Goal: Task Accomplishment & Management: Complete application form

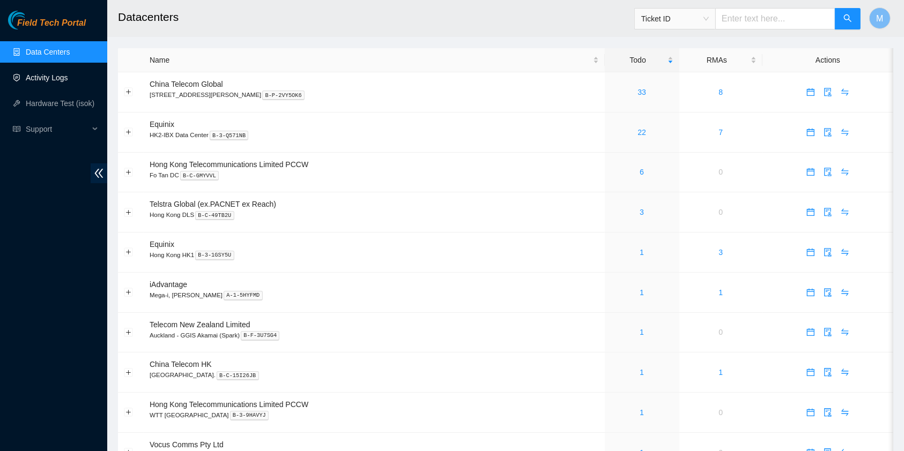
click at [62, 81] on link "Activity Logs" at bounding box center [47, 77] width 42 height 9
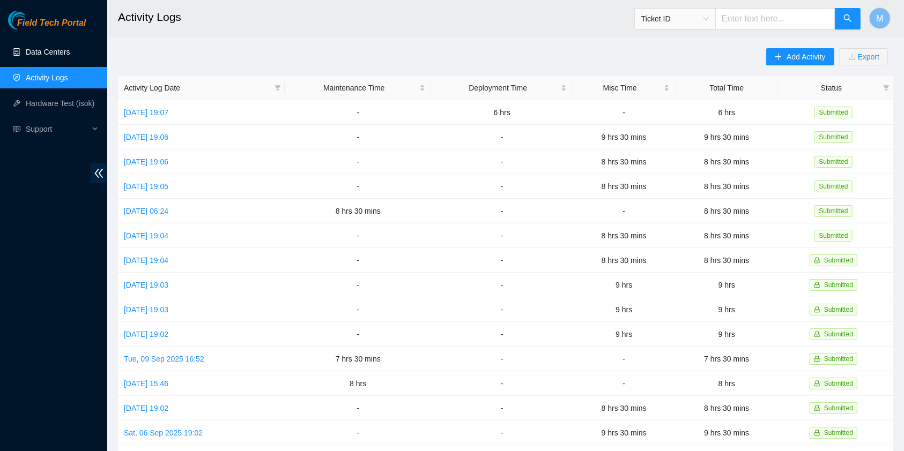
click at [68, 51] on link "Data Centers" at bounding box center [48, 52] width 44 height 9
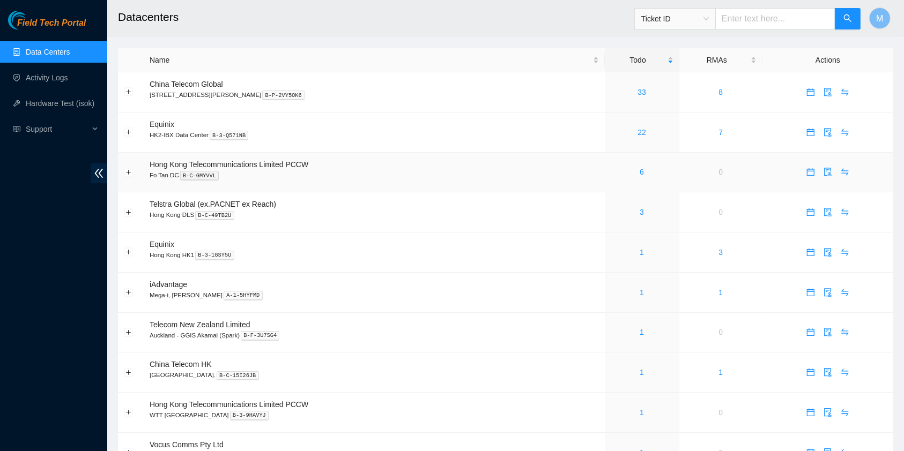
click at [618, 169] on div "6" at bounding box center [641, 172] width 63 height 12
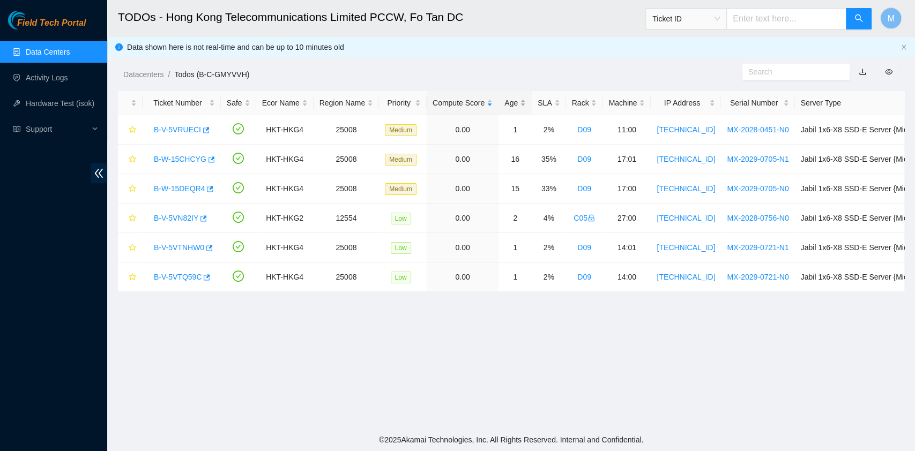
click at [510, 98] on div "Age" at bounding box center [514, 103] width 21 height 12
click at [510, 103] on div "Age" at bounding box center [514, 103] width 21 height 12
click at [180, 131] on link "B-W-15CHCYG" at bounding box center [180, 129] width 53 height 9
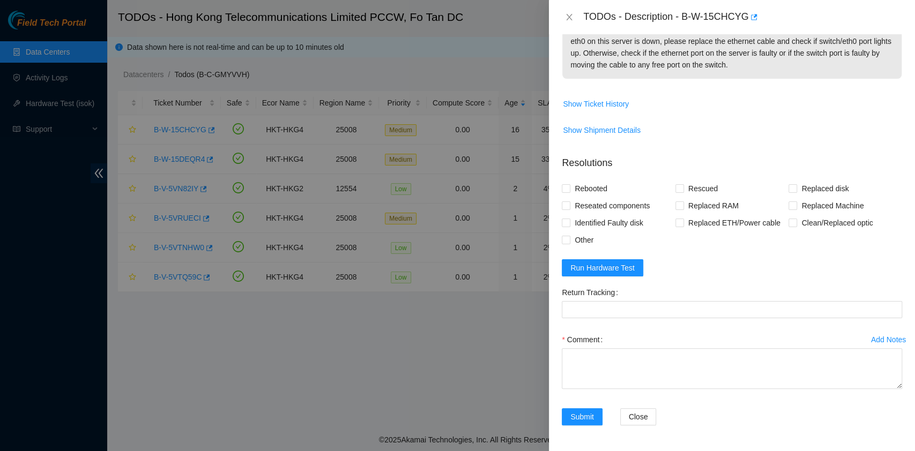
scroll to position [182, 0]
click at [610, 265] on span "Run Hardware Test" at bounding box center [602, 268] width 64 height 12
click at [589, 205] on span "Reseated components" at bounding box center [612, 205] width 84 height 17
click at [569, 205] on input "Reseated components" at bounding box center [566, 205] width 8 height 8
checkbox input "true"
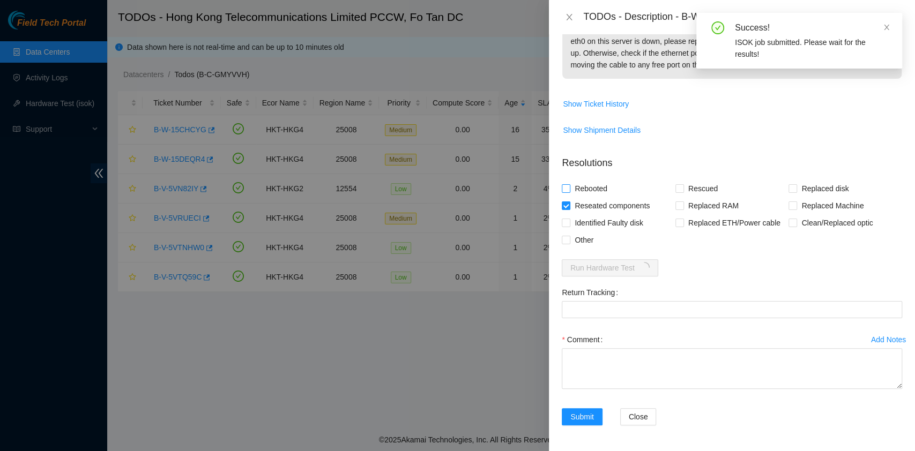
click at [580, 182] on span "Rebooted" at bounding box center [590, 188] width 41 height 17
click at [569, 184] on input "Rebooted" at bounding box center [566, 188] width 8 height 8
checkbox input "true"
click at [691, 192] on span "Rescued" at bounding box center [703, 188] width 38 height 17
click at [683, 192] on input "Rescued" at bounding box center [679, 188] width 8 height 8
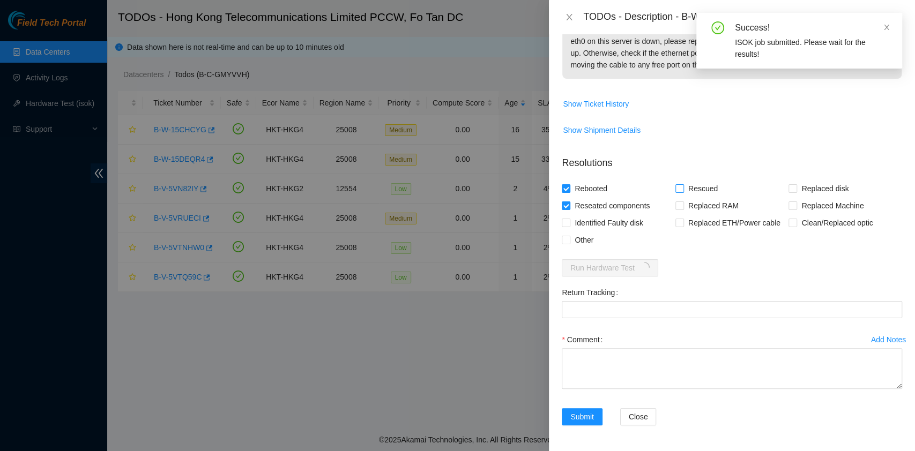
checkbox input "true"
click at [883, 26] on icon "close" at bounding box center [887, 28] width 8 height 8
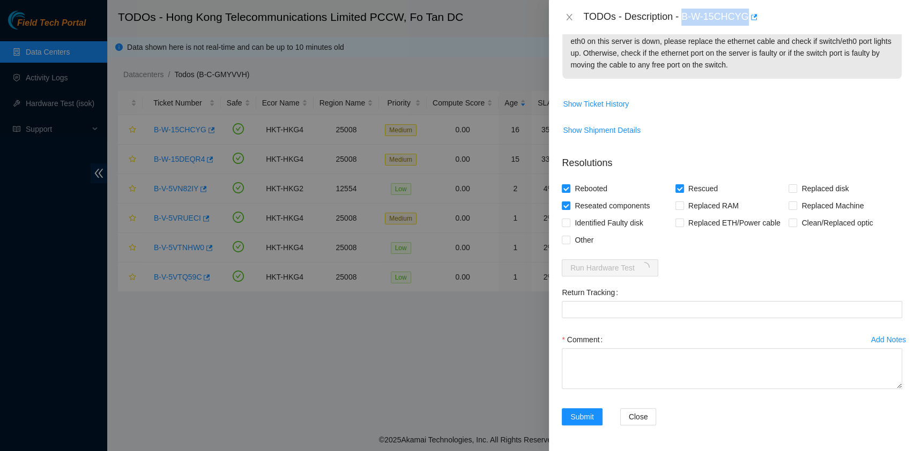
drag, startPoint x: 684, startPoint y: 13, endPoint x: 745, endPoint y: 23, distance: 62.4
click at [745, 23] on div "TODOs - Description - B-W-15CHCYG" at bounding box center [742, 17] width 319 height 17
copy div "B-W-15CHCYG"
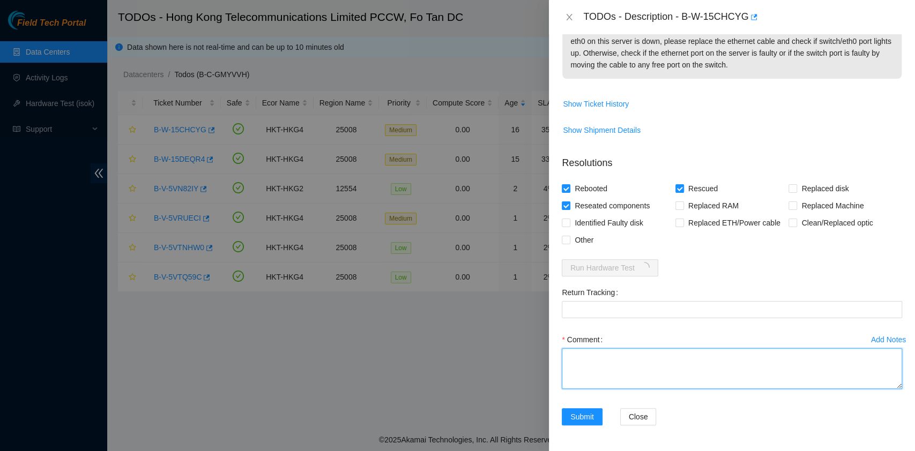
click at [609, 379] on textarea "Comment" at bounding box center [732, 368] width 340 height 41
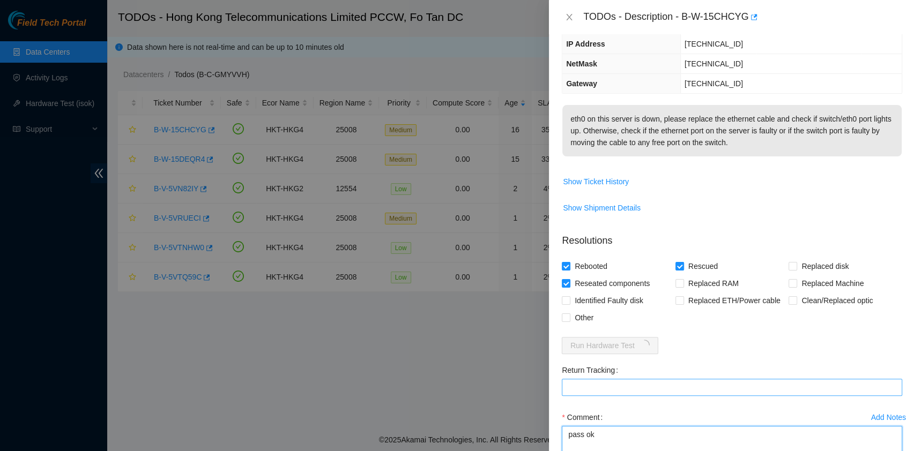
scroll to position [0, 0]
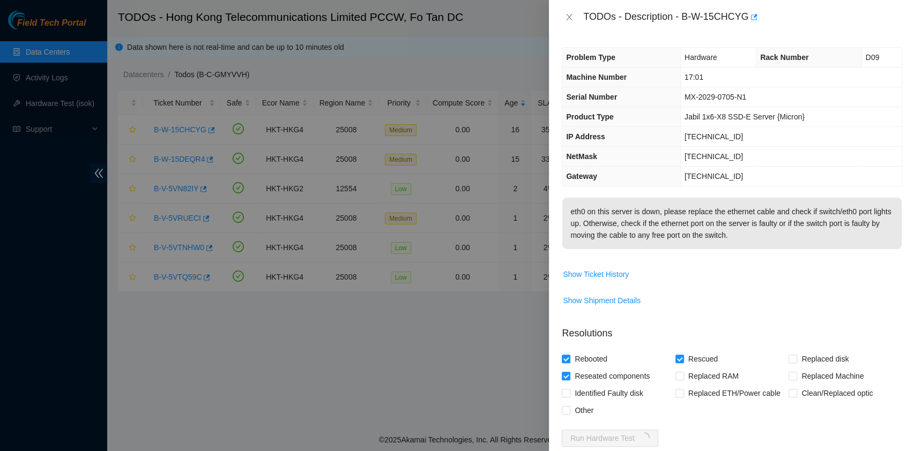
type textarea "pass ok"
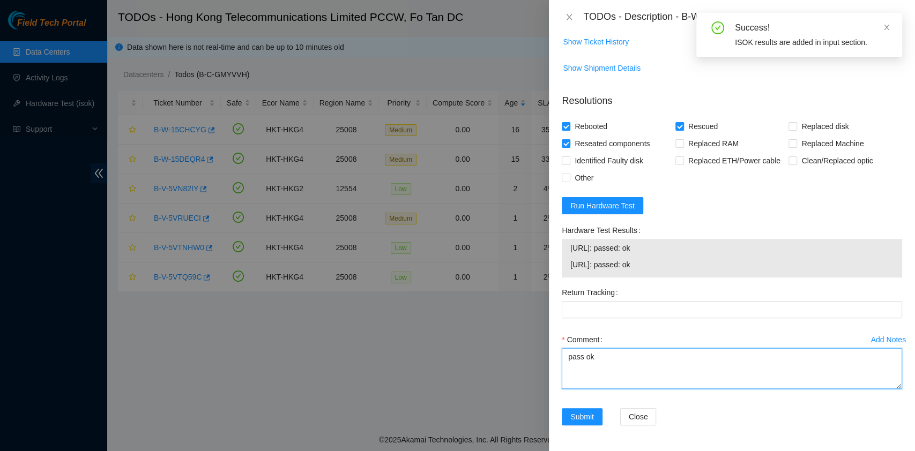
scroll to position [244, 0]
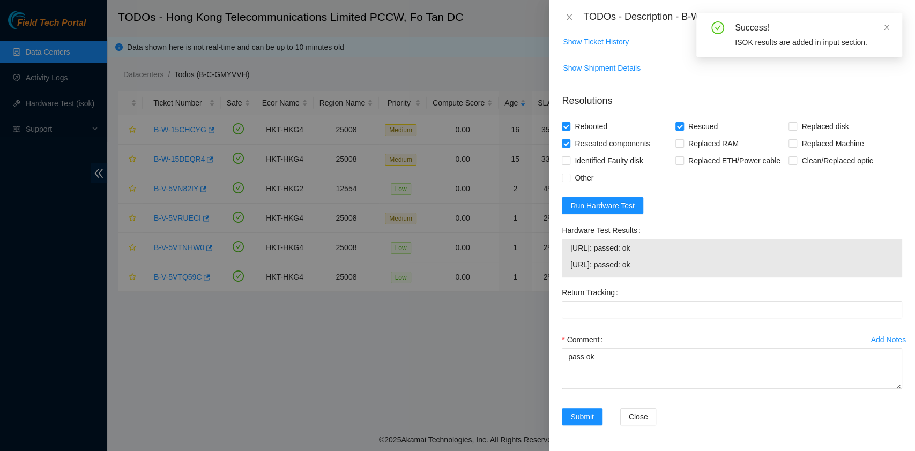
click at [595, 404] on div "Add Notes Comment pass ok" at bounding box center [731, 369] width 349 height 77
click at [594, 410] on button "Submit" at bounding box center [582, 416] width 41 height 17
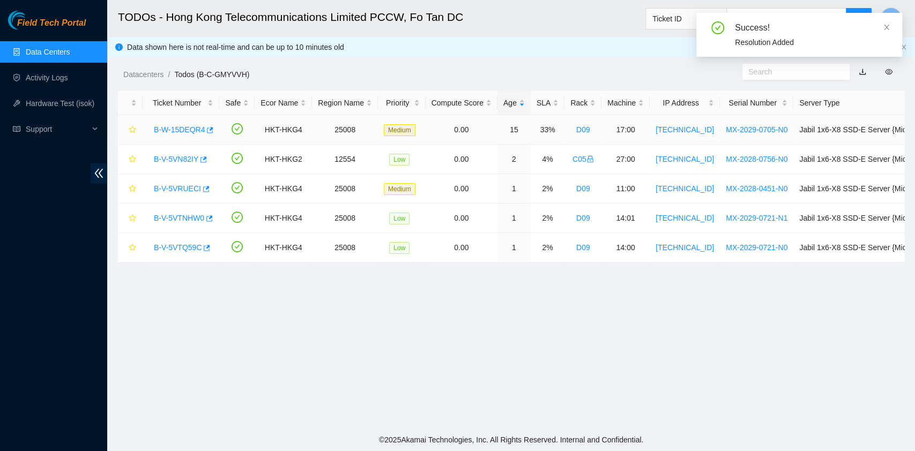
click at [161, 125] on link "B-W-15DEQR4" at bounding box center [179, 129] width 51 height 9
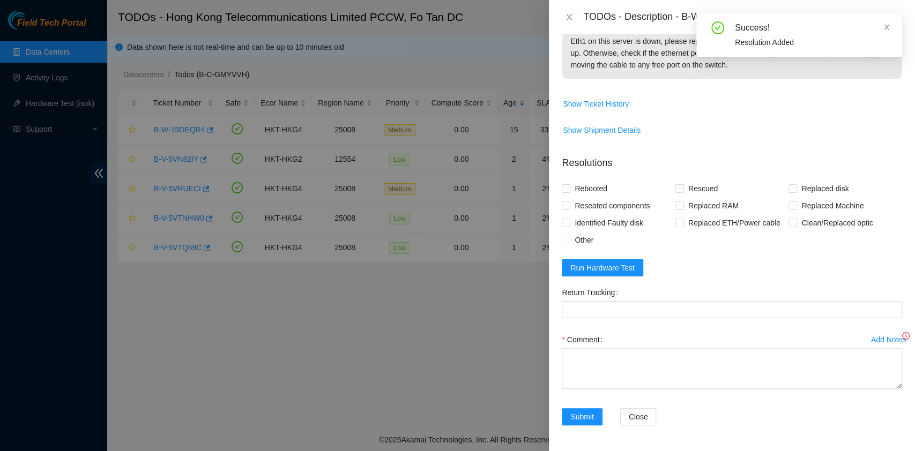
scroll to position [201, 0]
click at [609, 265] on span "Run Hardware Test" at bounding box center [602, 268] width 64 height 12
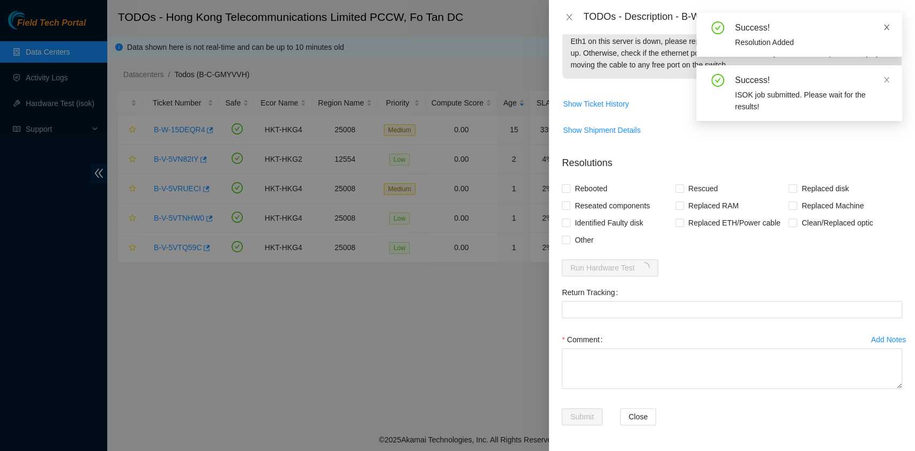
click at [883, 24] on icon "close" at bounding box center [887, 28] width 8 height 8
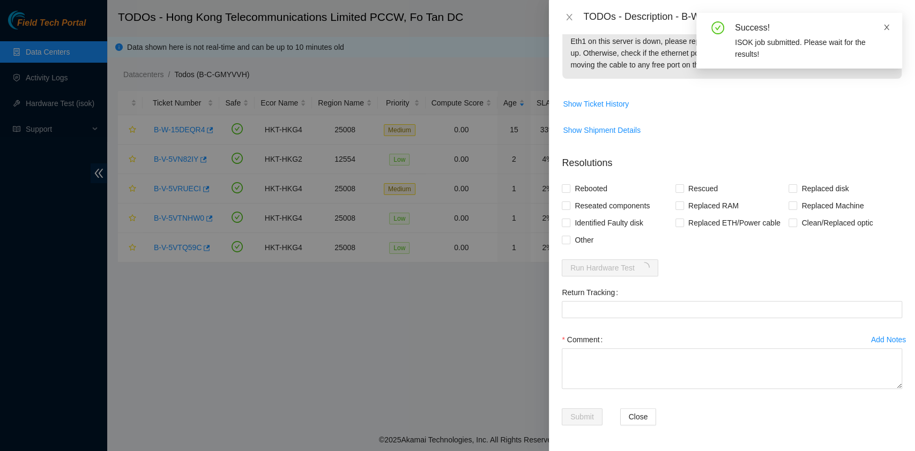
click at [887, 25] on icon "close" at bounding box center [887, 28] width 8 height 8
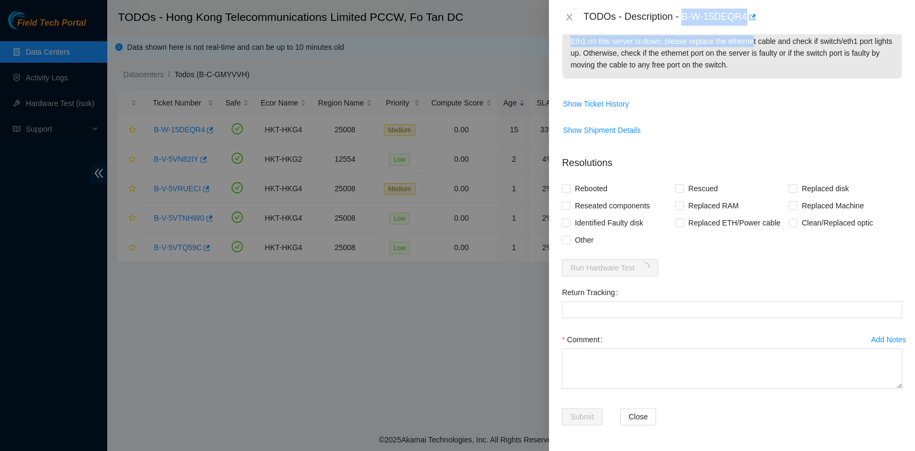
drag, startPoint x: 684, startPoint y: 15, endPoint x: 750, endPoint y: 35, distance: 69.3
click at [750, 35] on div "TODOs - Description - B-W-15DEQR4 Problem Type Hardware Sub Type NIC Rack Numbe…" at bounding box center [732, 225] width 366 height 451
click at [686, 31] on div "TODOs - Description - B-W-15DEQR4" at bounding box center [732, 17] width 366 height 34
drag, startPoint x: 680, startPoint y: 12, endPoint x: 745, endPoint y: 17, distance: 65.6
click at [745, 17] on div "TODOs - Description - B-W-15DEQR4" at bounding box center [742, 17] width 319 height 17
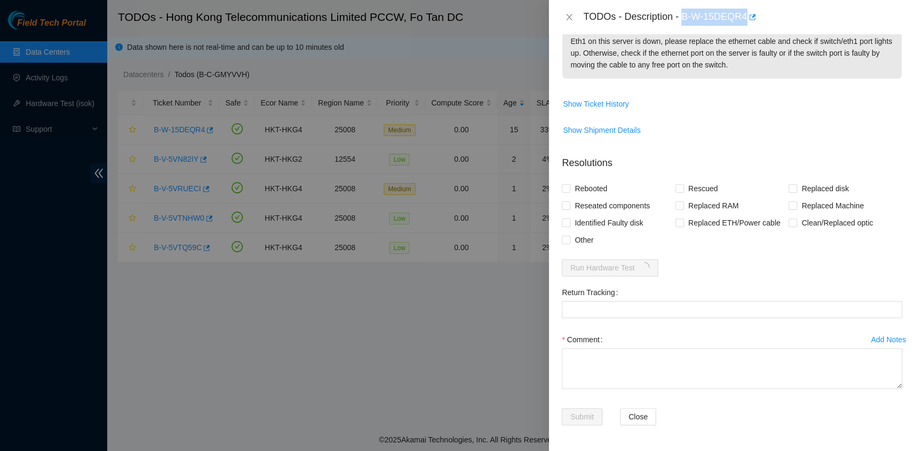
copy div "B-W-15DEQR4"
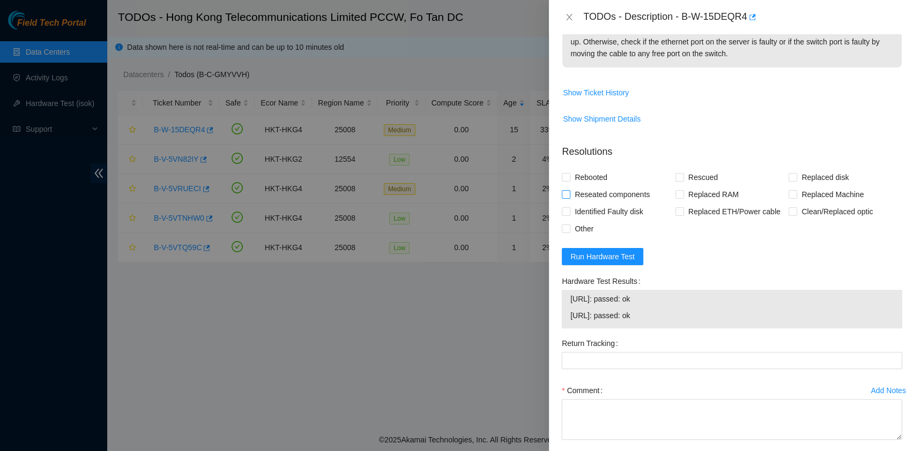
click at [607, 203] on span "Reseated components" at bounding box center [612, 194] width 84 height 17
click at [569, 198] on input "Reseated components" at bounding box center [566, 194] width 8 height 8
checkbox input "true"
click at [600, 178] on form "Resolutions Rebooted Rescued Replaced disk Reseated components Replaced RAM Rep…" at bounding box center [732, 312] width 340 height 353
click at [700, 186] on span "Rescued" at bounding box center [703, 177] width 38 height 17
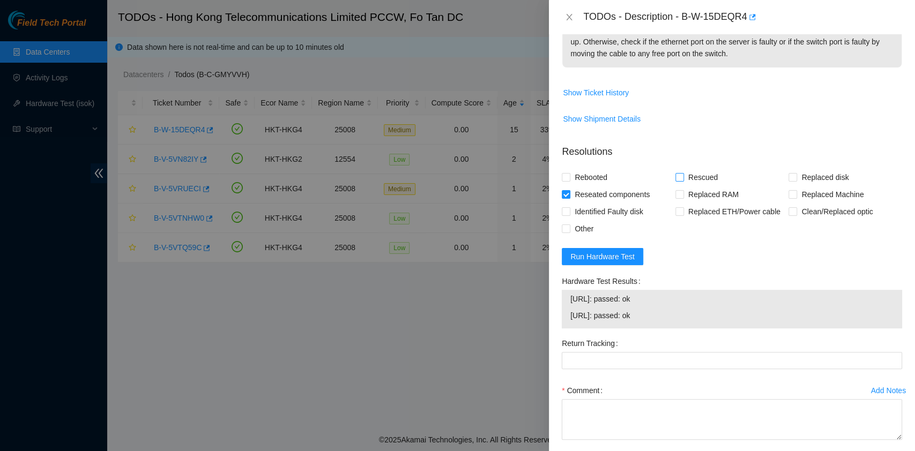
click at [683, 181] on input "Rescued" at bounding box center [679, 177] width 8 height 8
checkbox input "true"
click at [528, 190] on div at bounding box center [457, 225] width 915 height 451
click at [559, 191] on div "Problem Type Hardware Sub Type NIC Rack Number D09 Machine Number 17:00 Serial …" at bounding box center [732, 242] width 366 height 417
click at [574, 185] on span "Rebooted" at bounding box center [590, 177] width 41 height 17
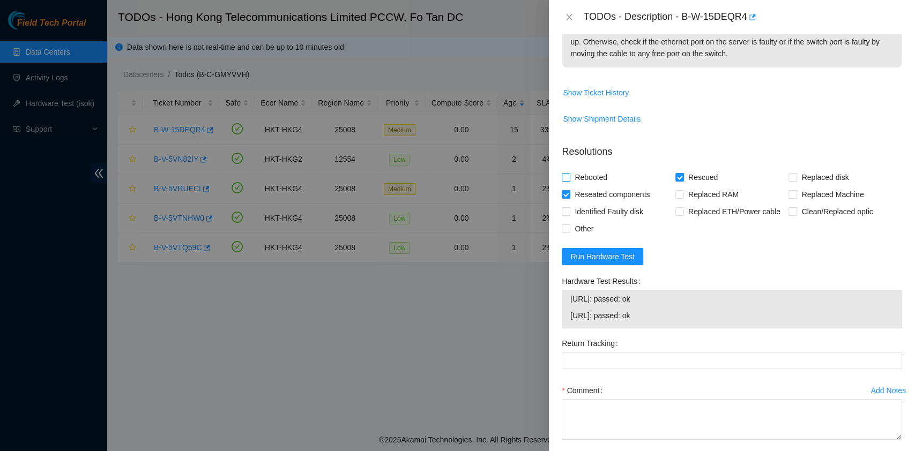
click at [569, 181] on input "Rebooted" at bounding box center [566, 177] width 8 height 8
checkbox input "true"
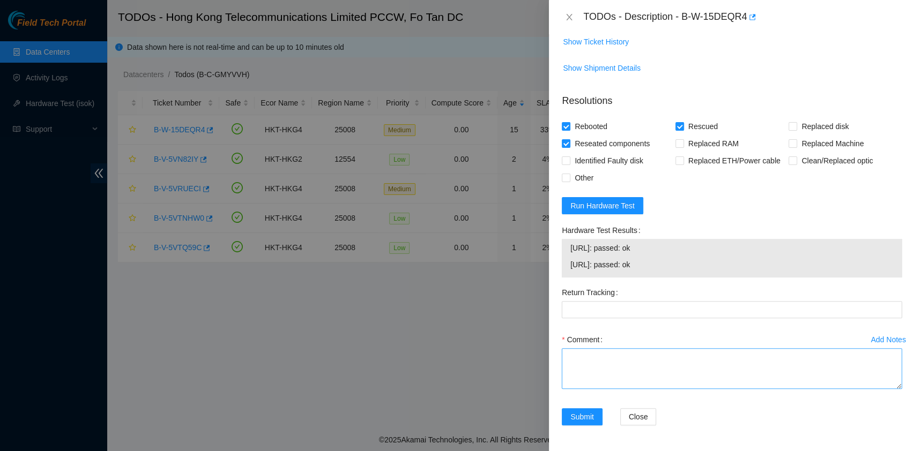
scroll to position [264, 0]
click at [636, 378] on textarea "Comment" at bounding box center [732, 368] width 340 height 41
type textarea "pass ok"
click at [592, 414] on span "Submit" at bounding box center [582, 417] width 24 height 12
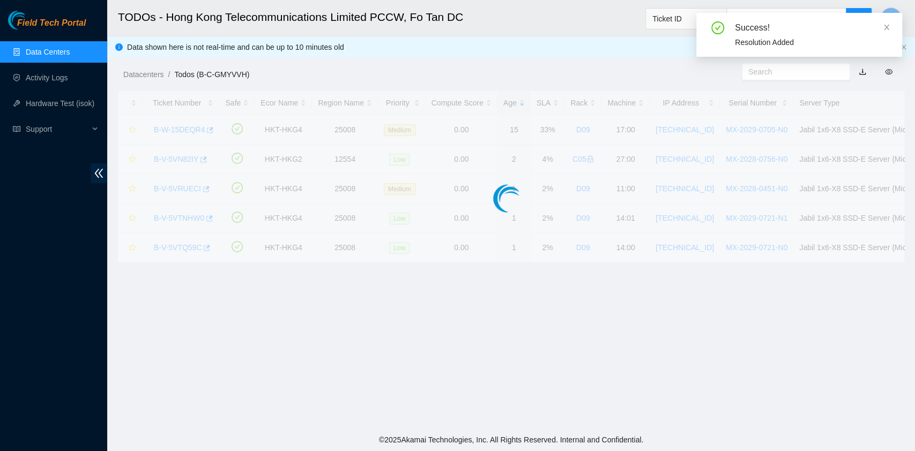
scroll to position [244, 0]
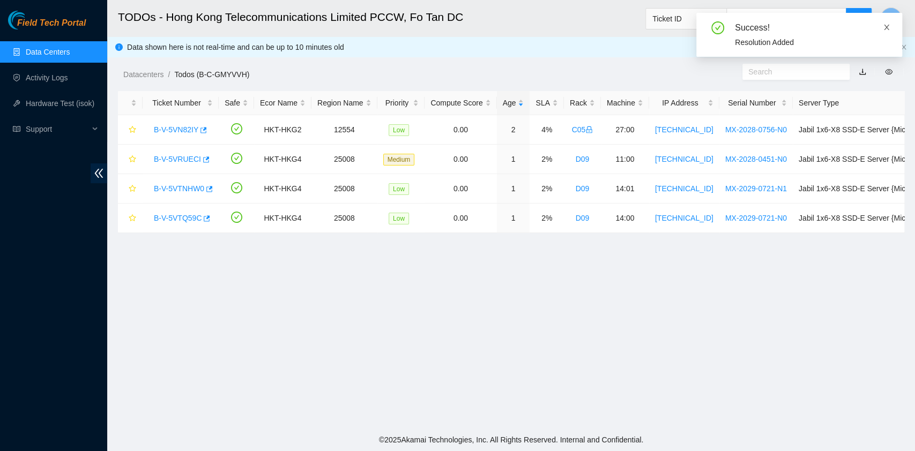
click at [888, 24] on icon "close" at bounding box center [887, 28] width 8 height 8
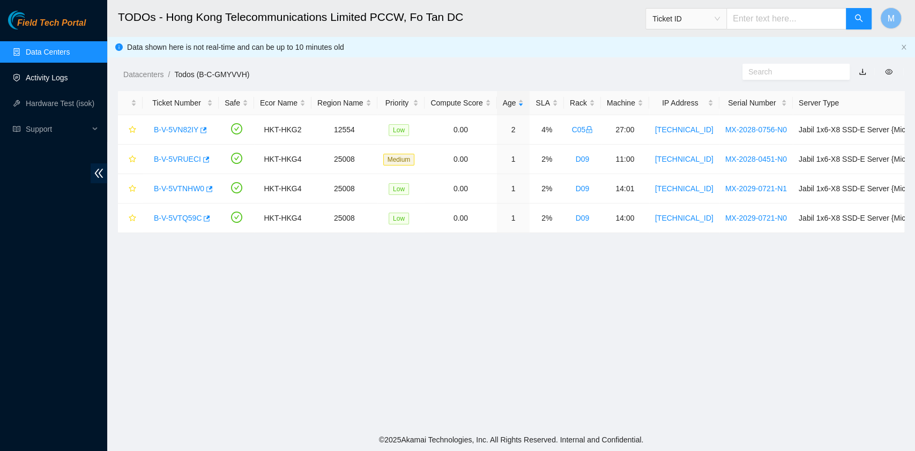
click at [37, 48] on link "Data Centers" at bounding box center [48, 52] width 44 height 9
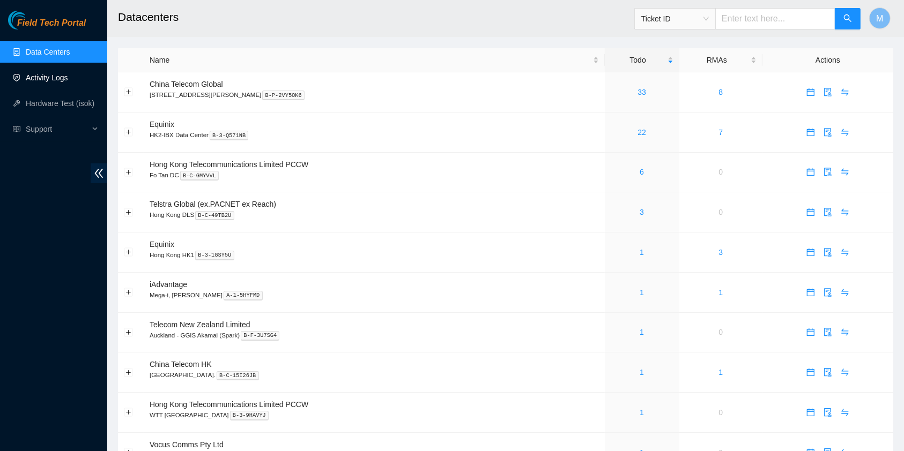
click at [68, 76] on link "Activity Logs" at bounding box center [47, 77] width 42 height 9
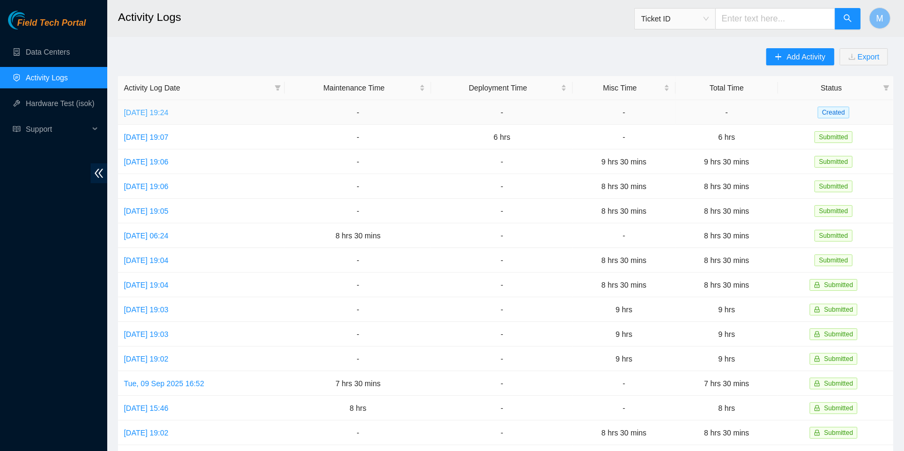
click at [168, 109] on link "[DATE] 19:24" at bounding box center [146, 112] width 44 height 9
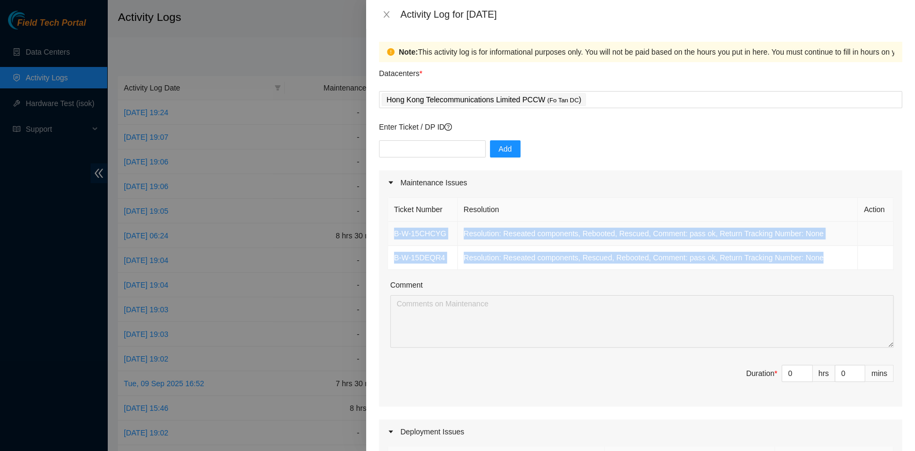
drag, startPoint x: 842, startPoint y: 256, endPoint x: 392, endPoint y: 224, distance: 451.3
click at [392, 224] on tbody "B-W-15CHCYG Resolution: Reseated components, Rebooted, Rescued, Comment: pass o…" at bounding box center [640, 246] width 505 height 48
copy tbody "B-W-15CHCYG Resolution: Reseated components, Rebooted, Rescued, Comment: pass o…"
click at [598, 100] on div "Hong Kong Telecommunications Limited PCCW ( Fo Tan DC )" at bounding box center [641, 99] width 518 height 15
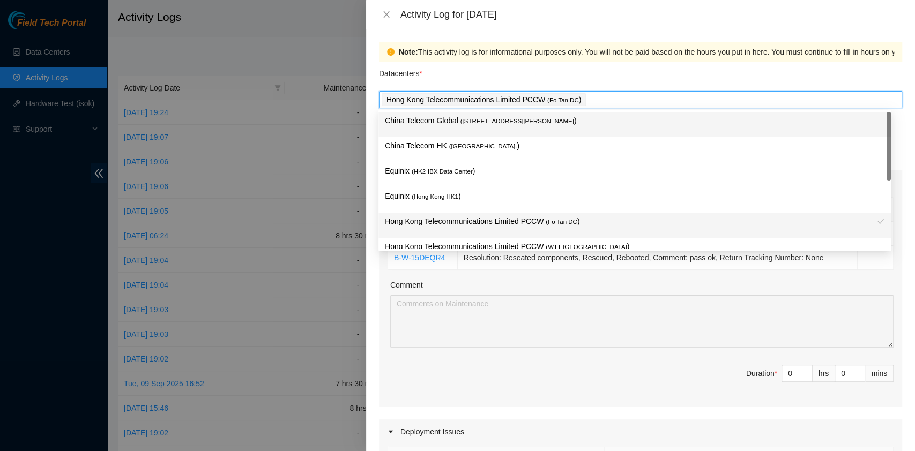
click at [515, 144] on p "China Telecom HK ( [GEOGRAPHIC_DATA] )" at bounding box center [634, 146] width 499 height 12
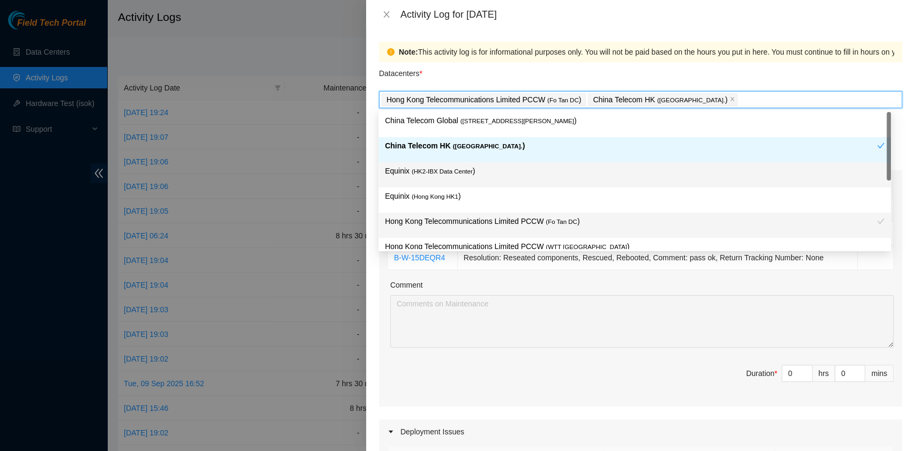
click at [488, 169] on p "Equinix ( HK2-IBX Data Center )" at bounding box center [634, 171] width 499 height 12
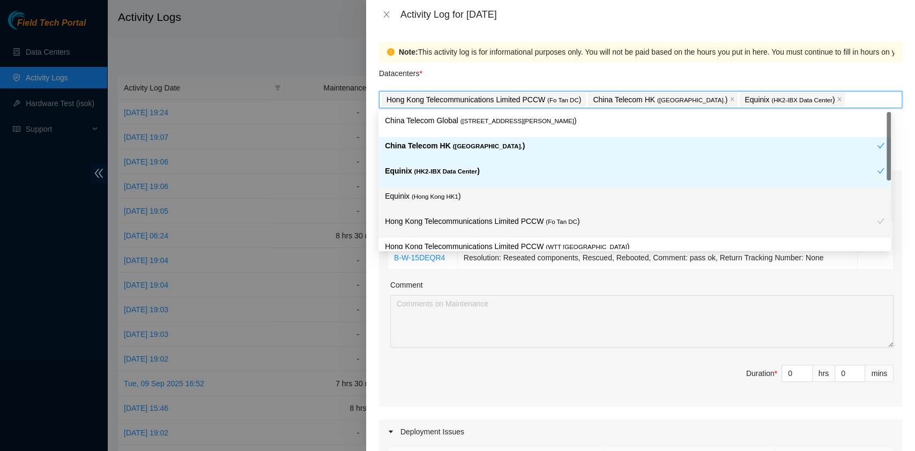
click at [479, 191] on p "Equinix ( [GEOGRAPHIC_DATA] HK1 )" at bounding box center [634, 196] width 499 height 12
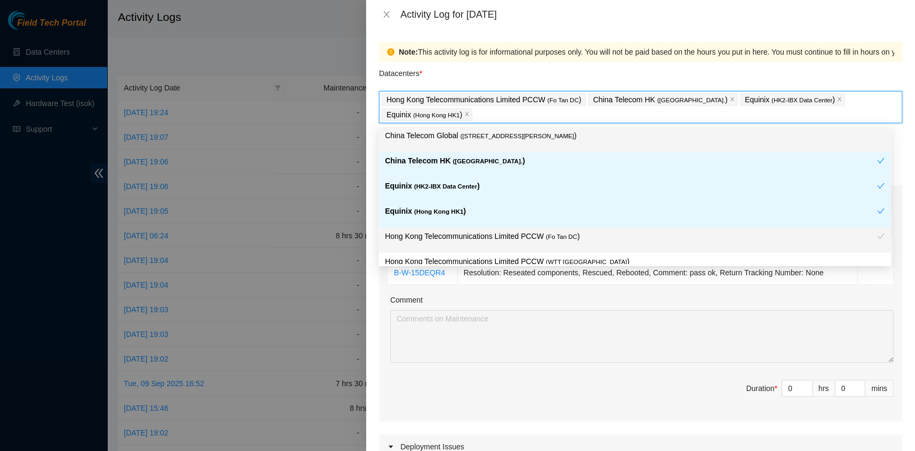
click at [491, 133] on span "( [STREET_ADDRESS][PERSON_NAME]" at bounding box center [517, 136] width 114 height 6
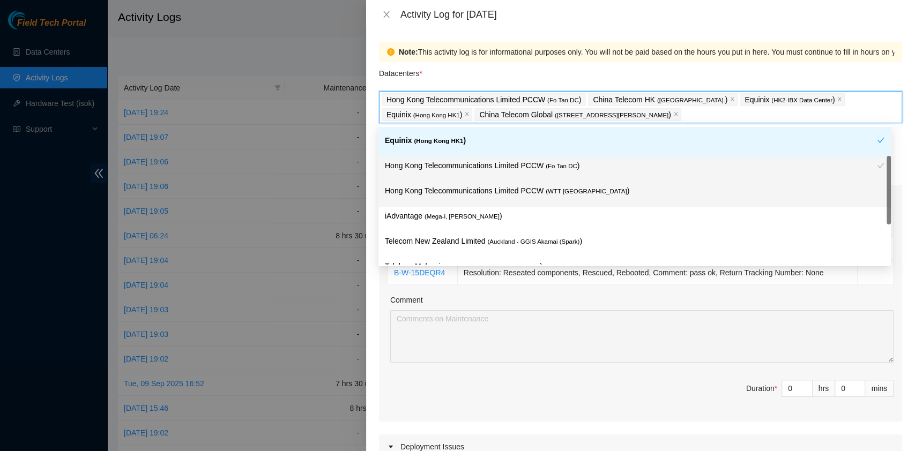
click at [613, 201] on div "Hong Kong Telecommunications Limited PCCW ( WTT [GEOGRAPHIC_DATA] )" at bounding box center [634, 195] width 499 height 20
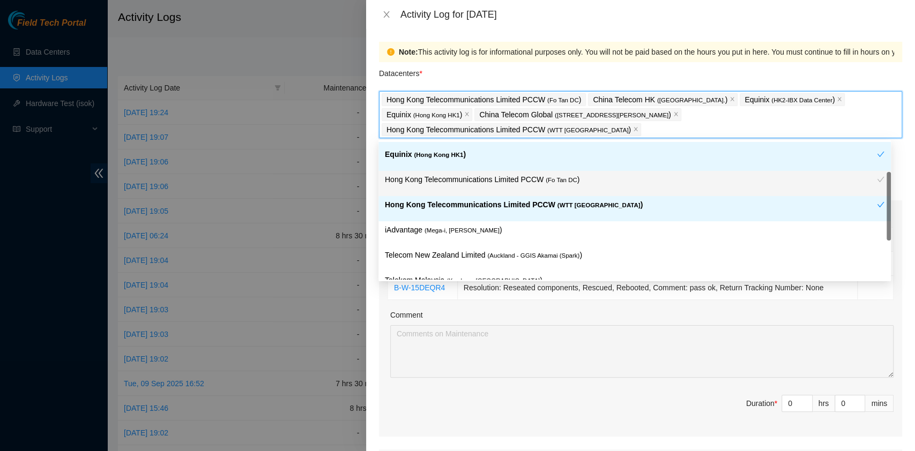
scroll to position [72, 0]
click at [556, 234] on p "iAdvantage ( Mega-i, Chai Wan )" at bounding box center [634, 229] width 499 height 12
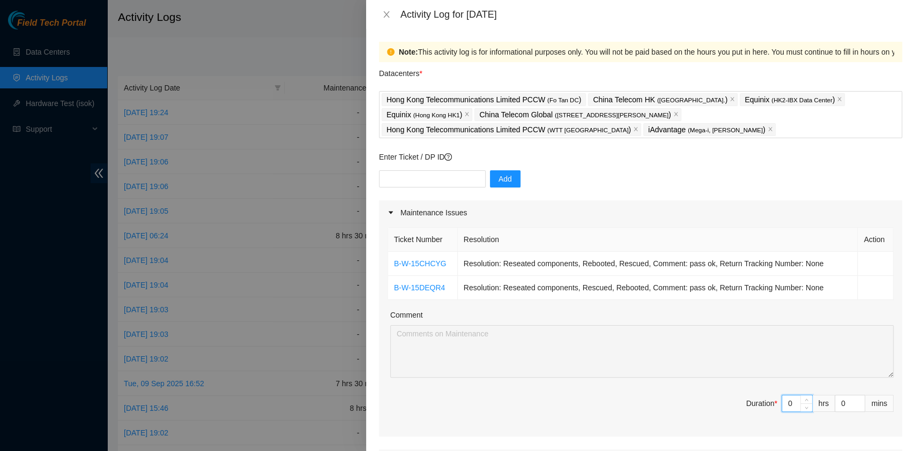
drag, startPoint x: 785, startPoint y: 400, endPoint x: 747, endPoint y: 393, distance: 38.6
click at [742, 397] on span "Duration * 0 hrs 0 mins" at bounding box center [640, 410] width 506 height 30
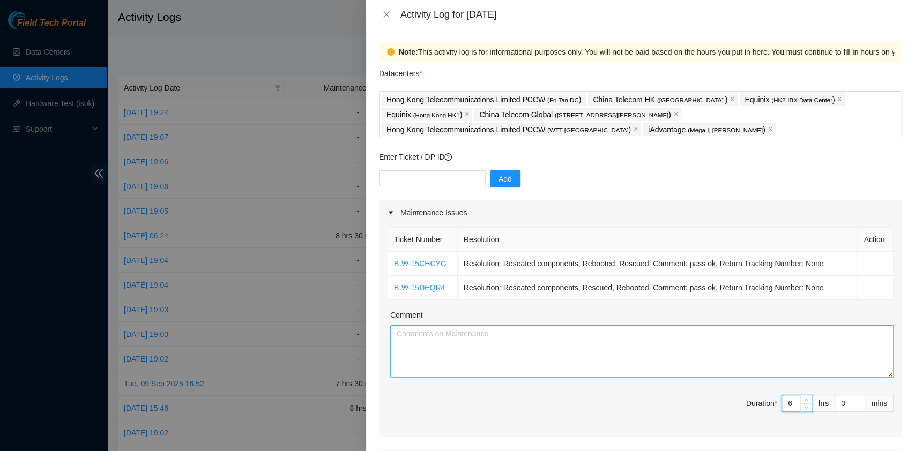
type input "6"
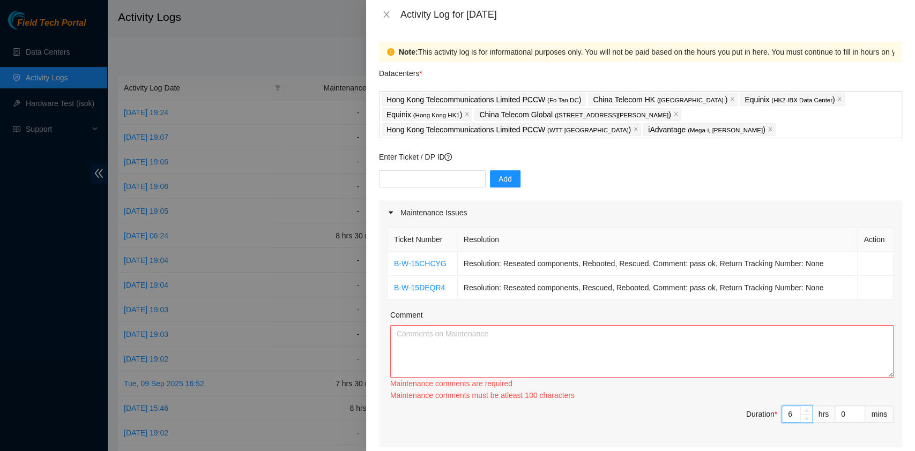
type input "6"
type input "3"
type input "30"
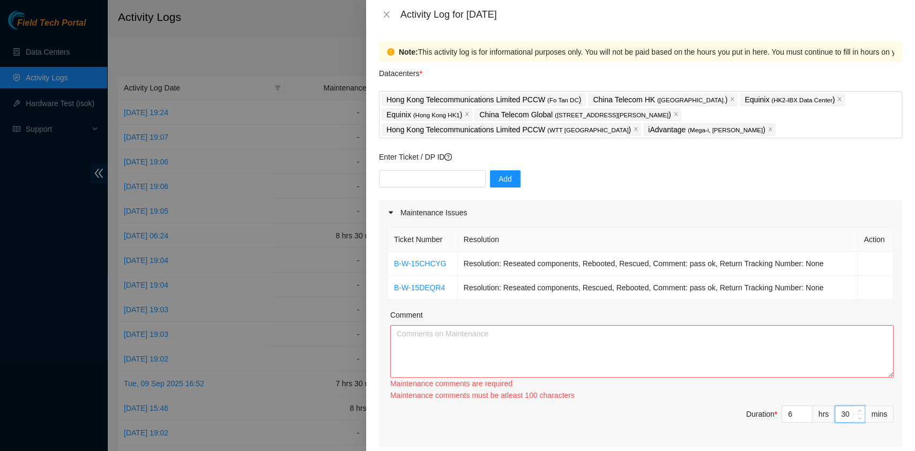
type input "30"
click at [519, 330] on textarea "Comment" at bounding box center [641, 351] width 503 height 53
paste textarea "B-W-15CHCYG Resolution: Reseated components, Rebooted, Rescued, Comment: pass o…"
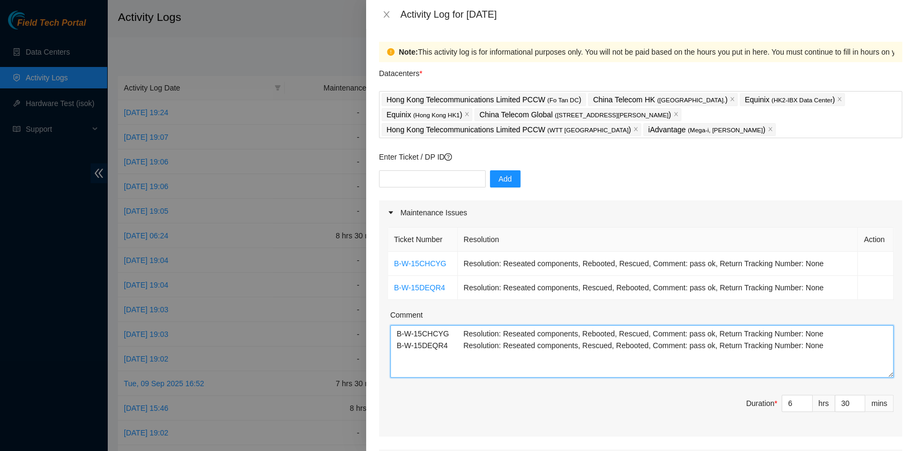
type textarea "B-W-15CHCYG Resolution: Reseated components, Rebooted, Rescued, Comment: pass o…"
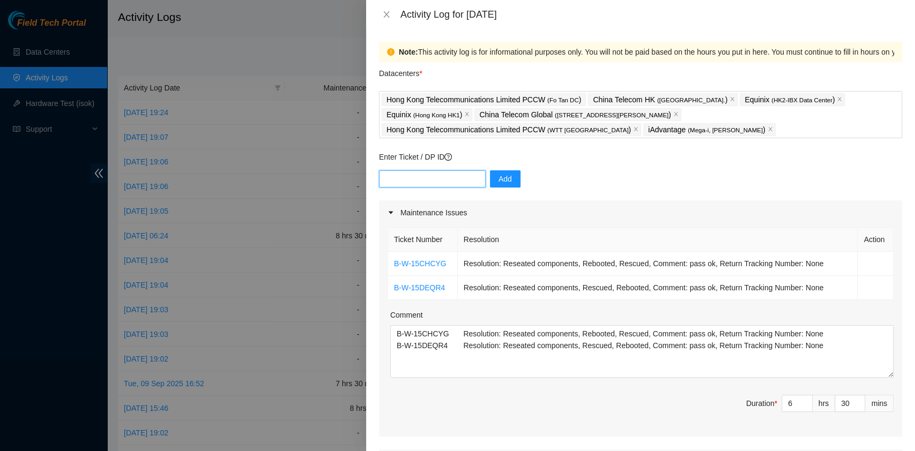
click at [442, 178] on input "text" at bounding box center [432, 178] width 107 height 17
paste input "B-V-5V1YE4S"
type input "B-V-5V1YE4S"
click at [490, 180] on button "Add" at bounding box center [505, 178] width 31 height 17
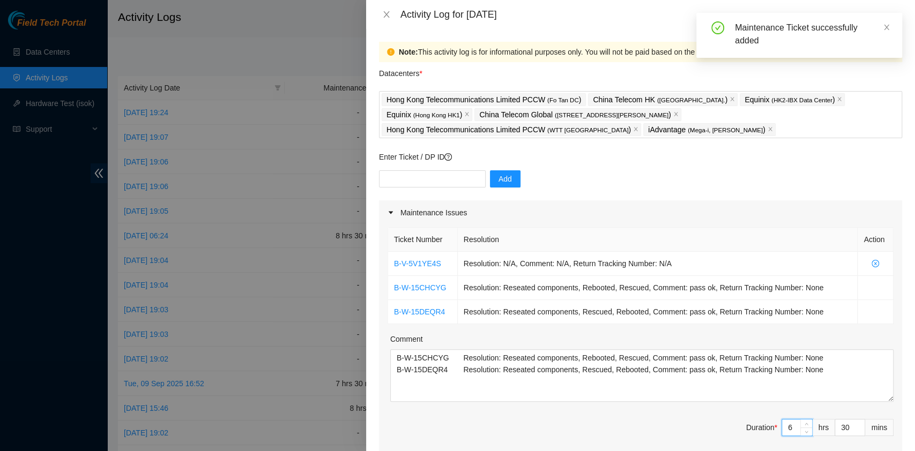
drag, startPoint x: 780, startPoint y: 429, endPoint x: 768, endPoint y: 428, distance: 12.3
click at [768, 428] on span "Duration * 6 hrs 30 mins" at bounding box center [640, 434] width 506 height 30
type input "7"
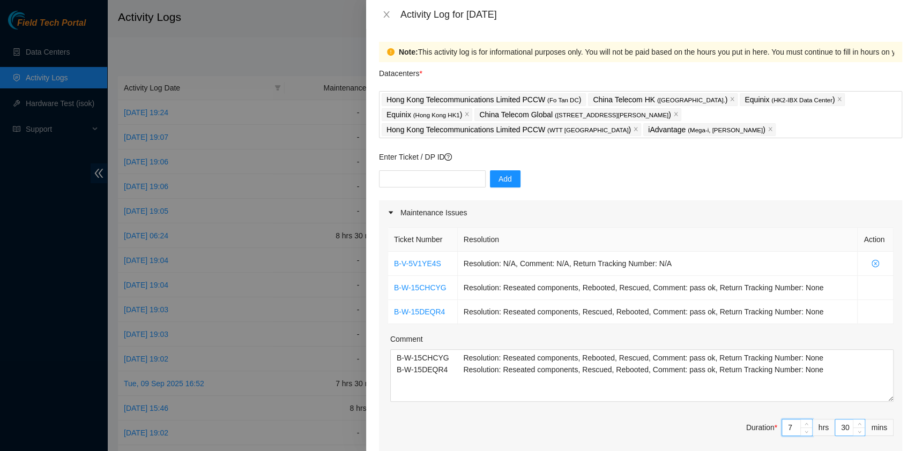
type input "7"
drag, startPoint x: 837, startPoint y: 424, endPoint x: 818, endPoint y: 424, distance: 18.8
click at [818, 424] on span "Duration * 7 hrs 30 mins" at bounding box center [640, 434] width 506 height 30
type input "9"
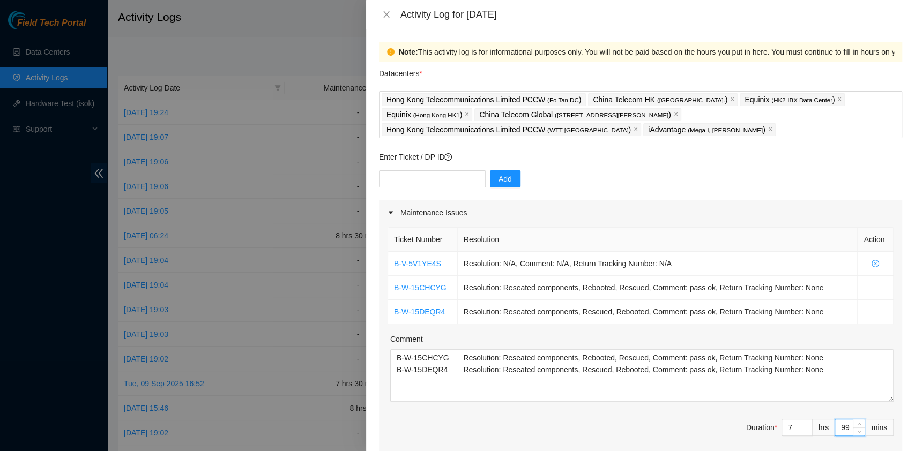
type input "9"
type input "0"
click at [431, 183] on input "text" at bounding box center [432, 178] width 107 height 17
paste input "B-W-15OW7OZ"
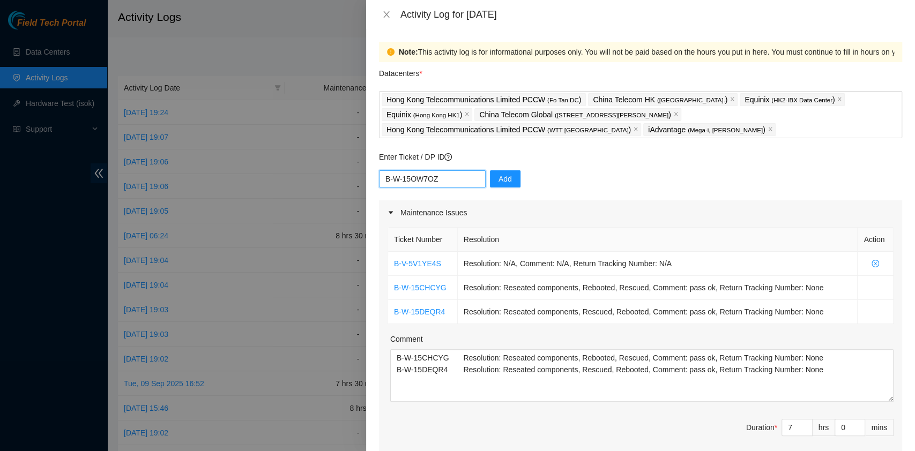
type input "B-W-15OW7OZ"
click at [516, 175] on div "B-W-15OW7OZ Add" at bounding box center [640, 185] width 523 height 30
click at [498, 178] on span "Add" at bounding box center [504, 179] width 13 height 12
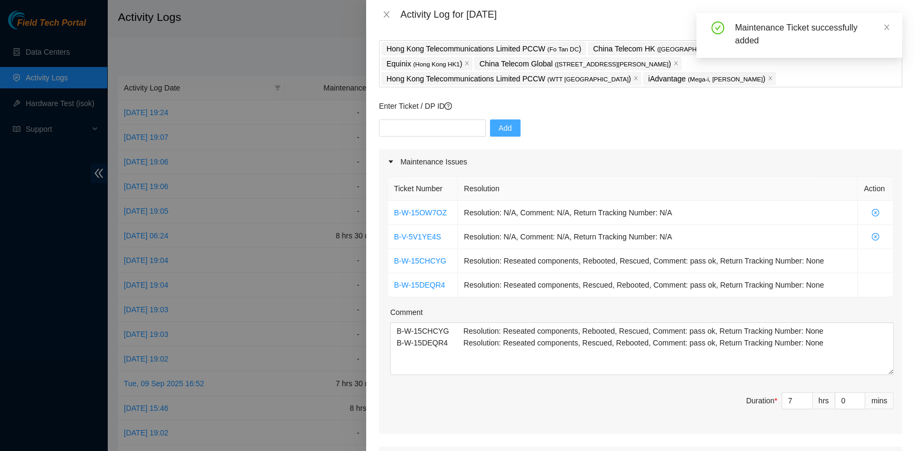
scroll to position [62, 0]
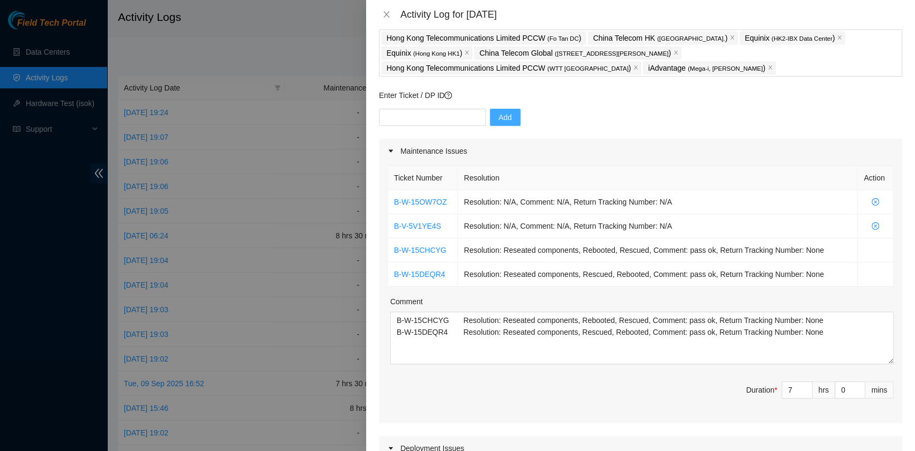
click at [417, 130] on div "Add" at bounding box center [640, 124] width 523 height 30
click at [419, 120] on input "text" at bounding box center [432, 117] width 107 height 17
paste input "B-V-5V1XEIH"
type input "B-V-5V1XEIH"
click at [490, 120] on button "Add" at bounding box center [505, 117] width 31 height 17
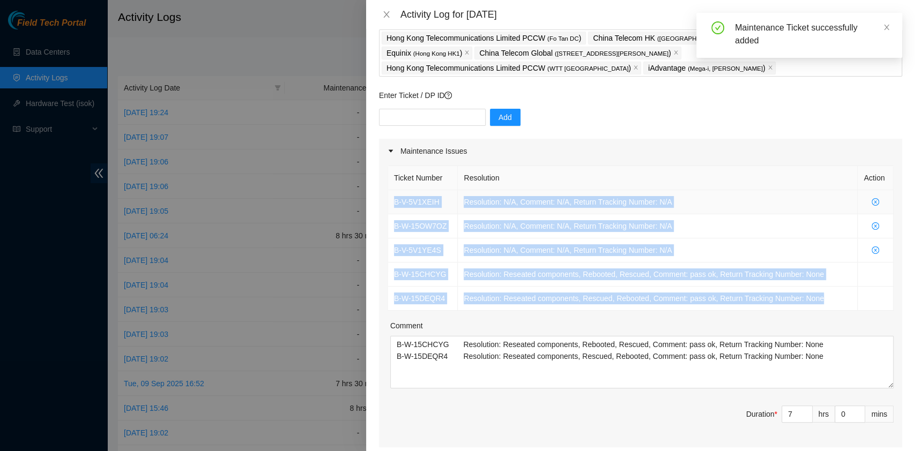
drag, startPoint x: 834, startPoint y: 297, endPoint x: 389, endPoint y: 193, distance: 457.4
click at [389, 193] on tbody "B-V-5V1XEIH Resolution: N/A, Comment: N/A, Return Tracking Number: N/A B-W-15OW…" at bounding box center [640, 250] width 505 height 121
copy tbody "B-V-5V1XEIH Resolution: N/A, Comment: N/A, Return Tracking Number: N/A B-W-15OW…"
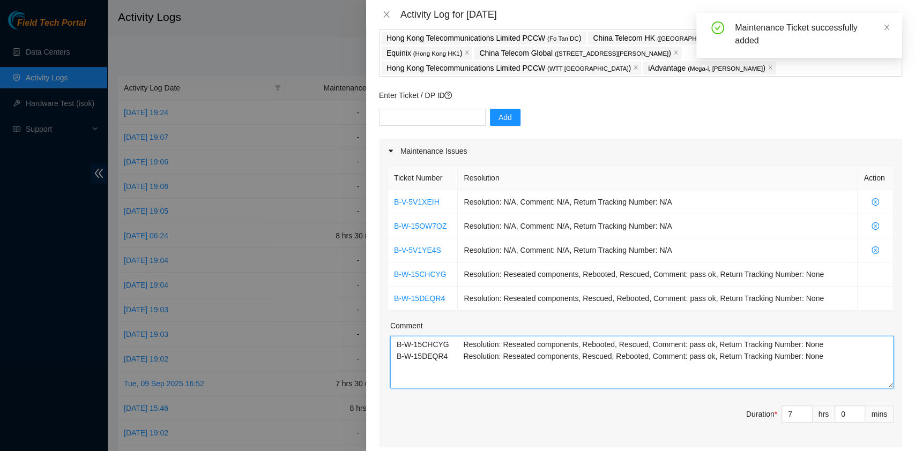
click at [828, 356] on textarea "B-W-15CHCYG Resolution: Reseated components, Rebooted, Rescued, Comment: pass o…" at bounding box center [641, 362] width 503 height 53
paste textarea "B-V-5V1XEIH Resolution: N/A, Comment: N/A, Return Tracking Number: N/A B-W-15OW…"
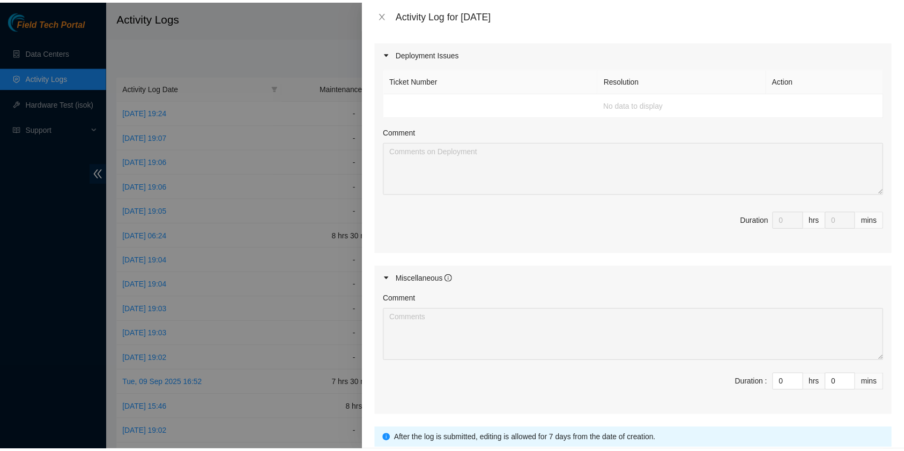
scroll to position [562, 0]
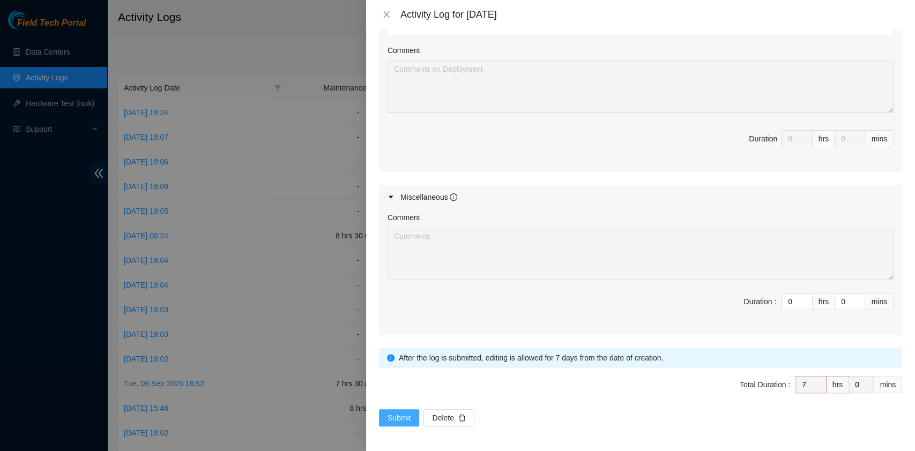
type textarea "B-W-15CHCYG Resolution: Reseated components, Rebooted, Rescued, Comment: pass o…"
click at [397, 409] on button "Submit" at bounding box center [399, 417] width 41 height 17
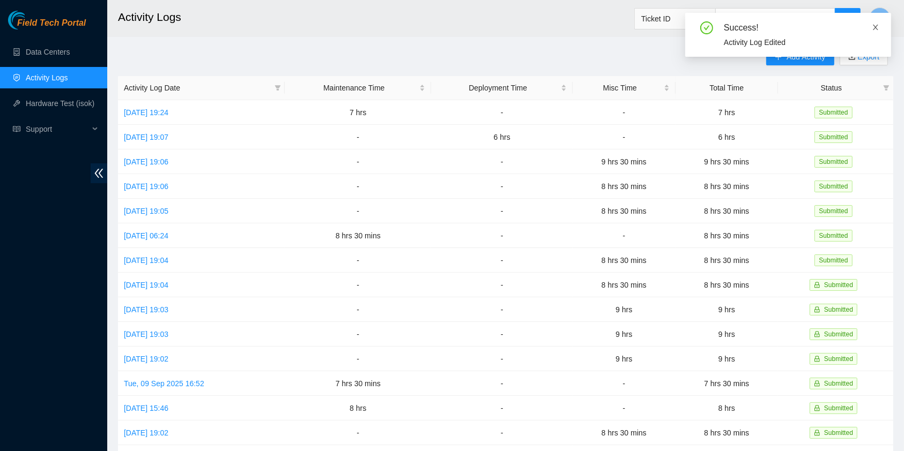
click at [876, 29] on icon "close" at bounding box center [875, 28] width 8 height 8
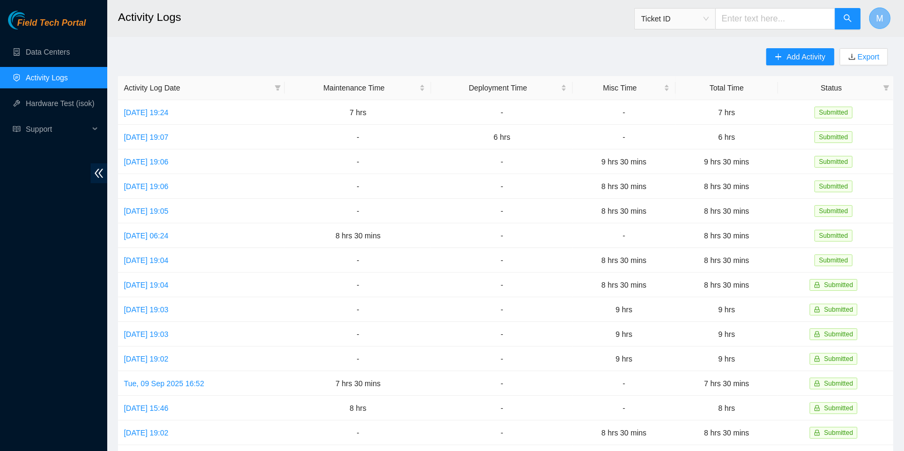
click at [882, 16] on span "M" at bounding box center [879, 18] width 7 height 13
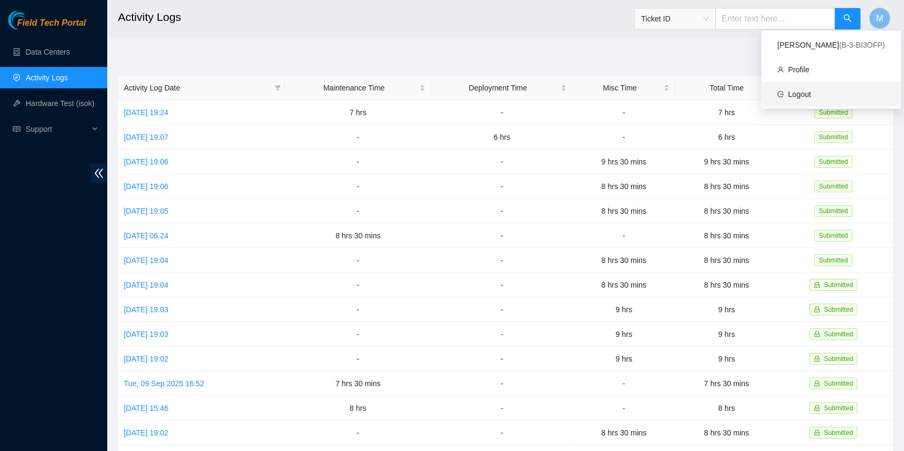
click at [788, 90] on link "Logout" at bounding box center [799, 94] width 23 height 9
